Goal: Information Seeking & Learning: Find specific fact

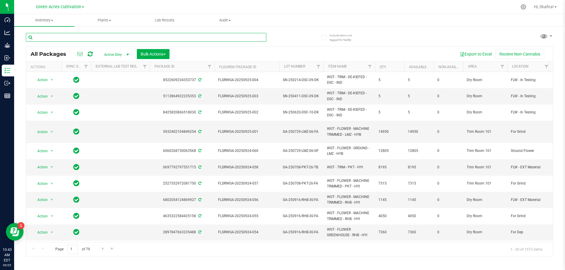
click at [89, 33] on input "text" at bounding box center [146, 37] width 240 height 9
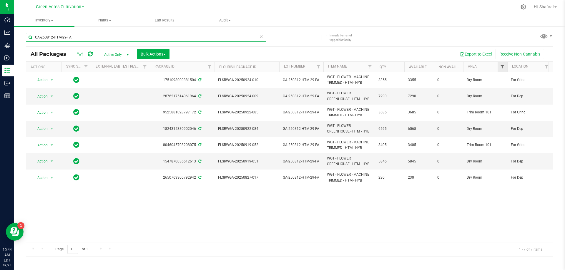
type input "GA-250812-HTM-29-FA"
click at [500, 67] on span "Filter" at bounding box center [502, 66] width 5 height 5
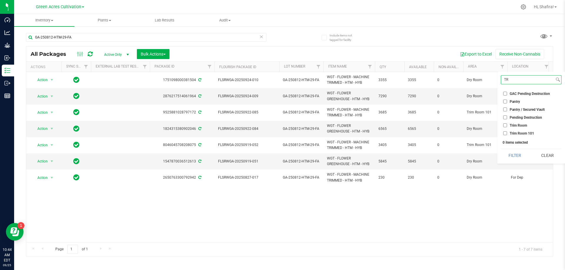
type input "TR"
click at [466, 225] on div "Action Action Adjust qty Create package Edit attributes Global inventory Locate…" at bounding box center [289, 157] width 527 height 170
drag, startPoint x: 550, startPoint y: 69, endPoint x: 546, endPoint y: 69, distance: 3.6
click at [546, 69] on div "Actions Sync Status External Lab Test Result Package ID Flourish Package ID Lot…" at bounding box center [289, 67] width 527 height 10
click at [546, 69] on span "Filter" at bounding box center [546, 66] width 5 height 5
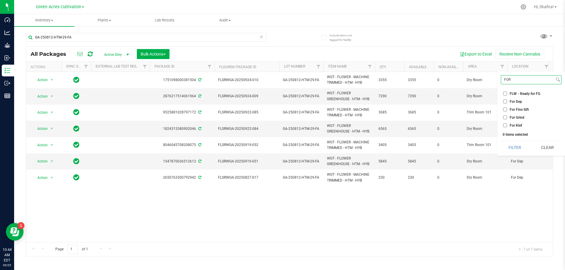
type input "FOR"
click at [511, 118] on span "For Grind" at bounding box center [517, 118] width 15 height 4
click at [507, 118] on input "For Grind" at bounding box center [505, 118] width 4 height 4
checkbox input "true"
click at [512, 146] on button "Filter" at bounding box center [515, 147] width 28 height 13
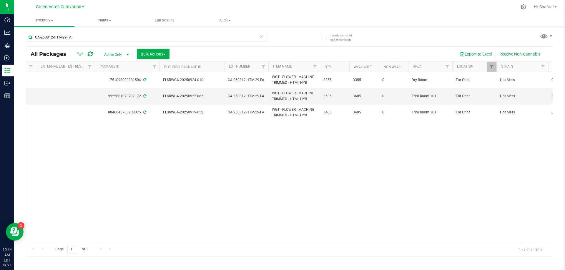
scroll to position [0, 17]
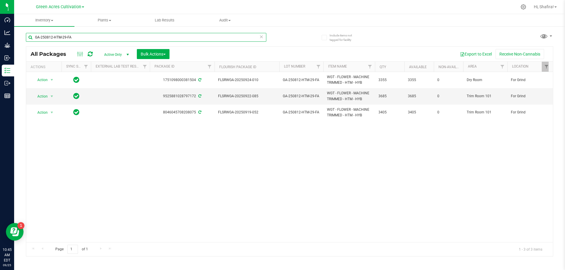
click at [86, 40] on input "GA-250812-HTM-29-FA" at bounding box center [146, 37] width 240 height 9
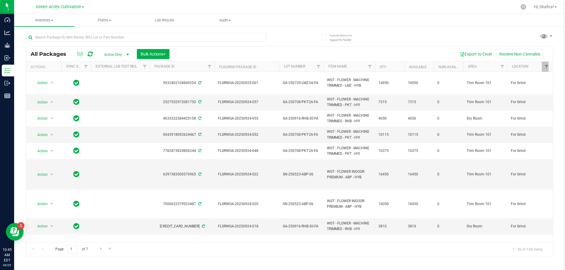
click at [502, 73] on td "Trim Room 101" at bounding box center [485, 83] width 44 height 22
click at [501, 66] on span "Filter" at bounding box center [502, 66] width 5 height 5
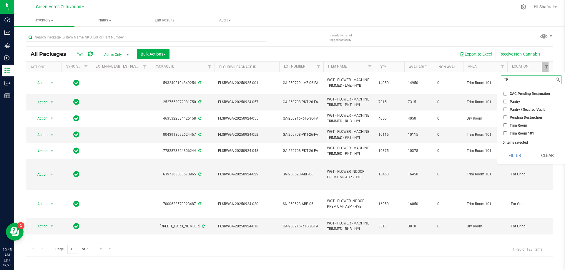
click at [516, 80] on input "TR" at bounding box center [527, 80] width 53 height 9
type input "DR"
click at [505, 116] on input "Dry Room" at bounding box center [505, 116] width 4 height 4
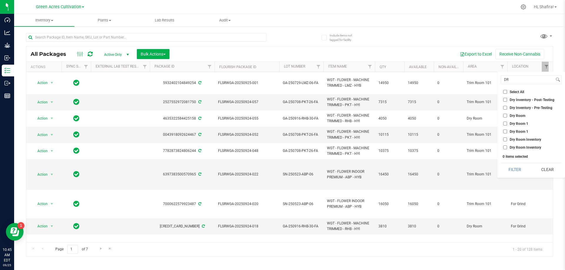
checkbox input "true"
click at [513, 171] on button "Filter" at bounding box center [515, 169] width 28 height 13
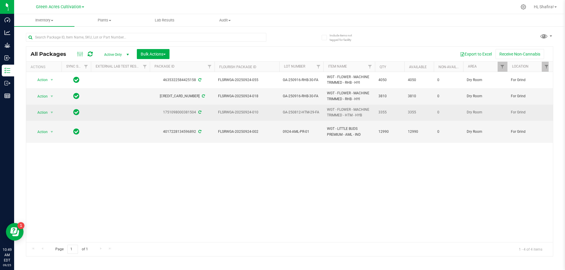
click at [300, 111] on span "GA-250812-HTM-29-FA" at bounding box center [301, 113] width 37 height 6
click at [300, 111] on input "GA-250812-HTM-29-FA" at bounding box center [300, 112] width 42 height 9
